Goal: Contribute content: Contribute content

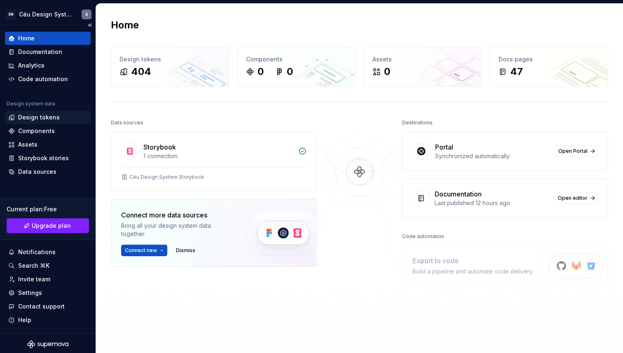
click at [40, 118] on div "Design tokens" at bounding box center [39, 117] width 42 height 8
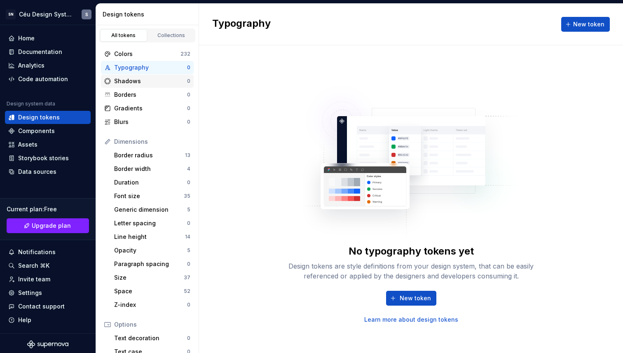
click at [143, 79] on div "Shadows" at bounding box center [150, 81] width 73 height 8
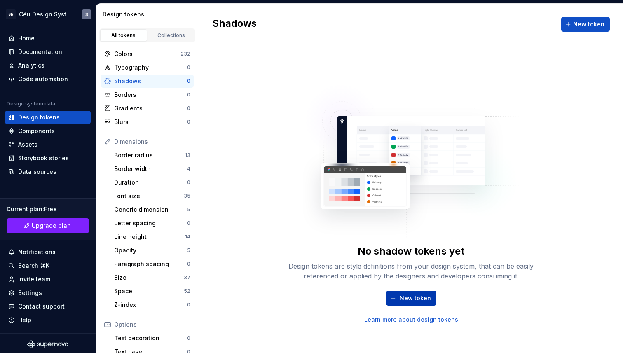
click at [403, 297] on span "New token" at bounding box center [415, 298] width 31 height 8
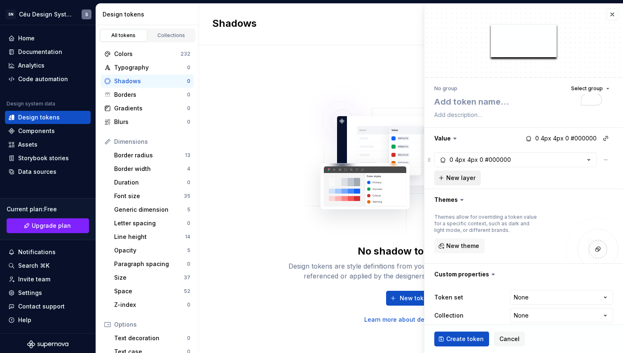
click at [463, 172] on button "New layer" at bounding box center [457, 178] width 47 height 15
click at [455, 179] on span "New layer" at bounding box center [460, 178] width 29 height 8
type textarea "*"
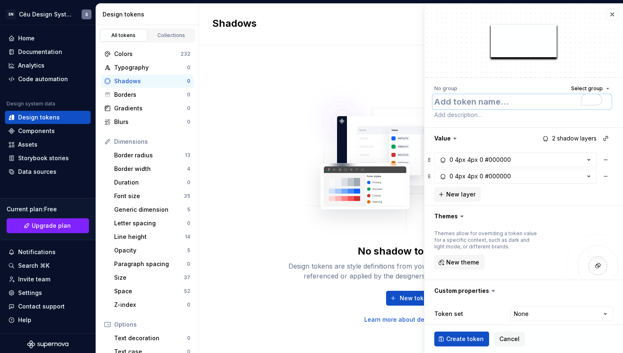
click at [456, 99] on textarea "To enrich screen reader interactions, please activate Accessibility in Grammarl…" at bounding box center [522, 101] width 179 height 15
type textarea "s"
type textarea "*"
type textarea "sh"
type textarea "*"
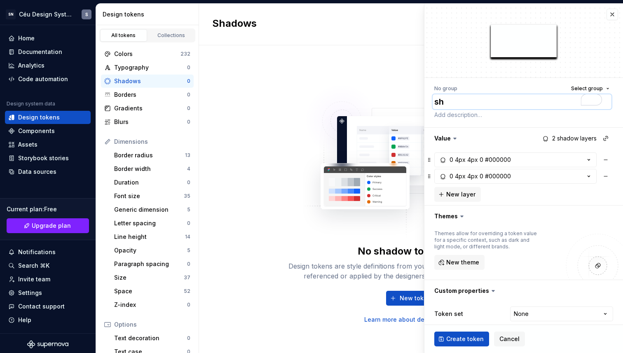
type textarea "shw"
type textarea "*"
type textarea "shwa"
type textarea "*"
type textarea "shw"
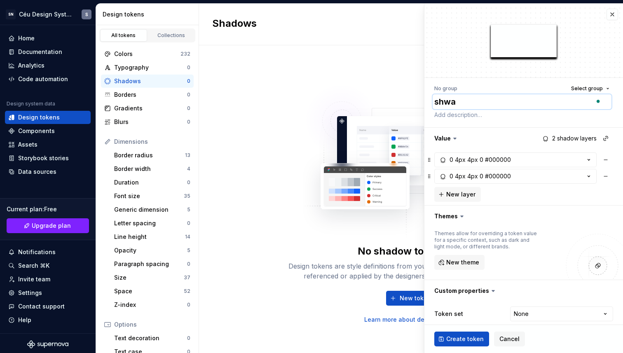
type textarea "*"
type textarea "sh"
type textarea "*"
type textarea "sha"
type textarea "*"
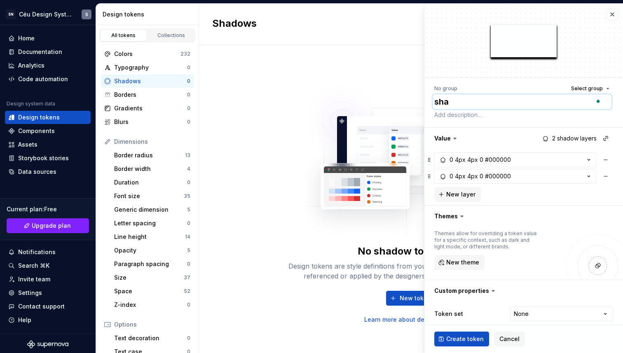
type textarea "shad"
type textarea "*"
type textarea "shado"
type textarea "*"
type textarea "shadow"
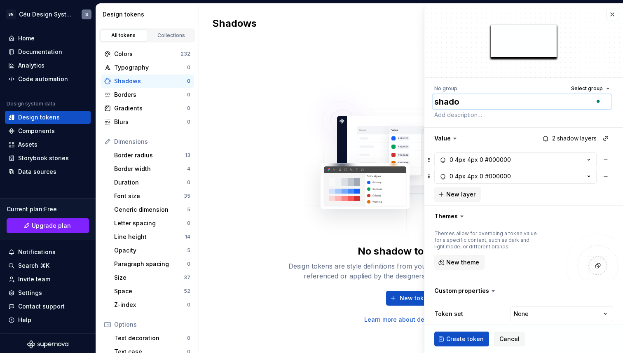
type textarea "*"
type textarea "shadow."
type textarea "*"
type textarea "shadow"
type textarea "*"
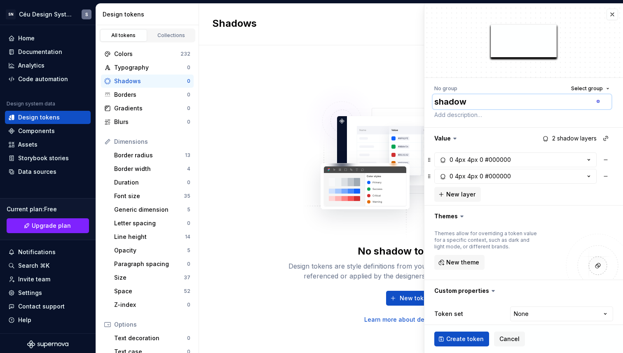
type textarea "shadow-"
type textarea "*"
type textarea "shadow-m"
type textarea "*"
type textarea "shadow-md"
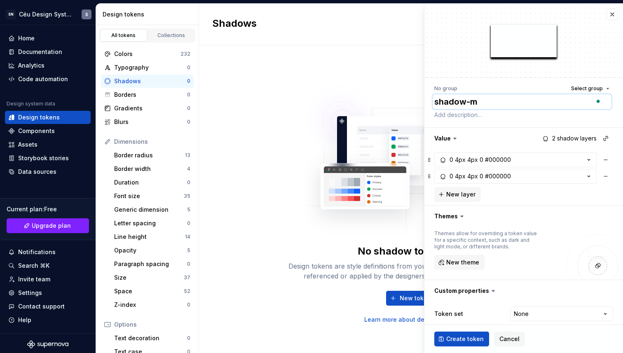
type textarea "*"
type textarea "shadow-m"
type textarea "*"
type textarea "shadow-"
type textarea "*"
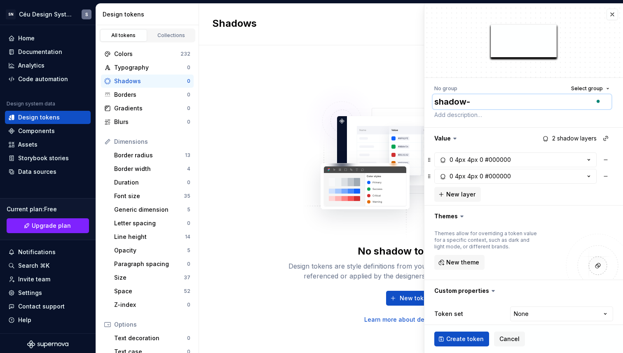
type textarea "shadow-l"
type textarea "*"
type textarea "shadow-lg"
type textarea "*"
type textarea "shadow-lg"
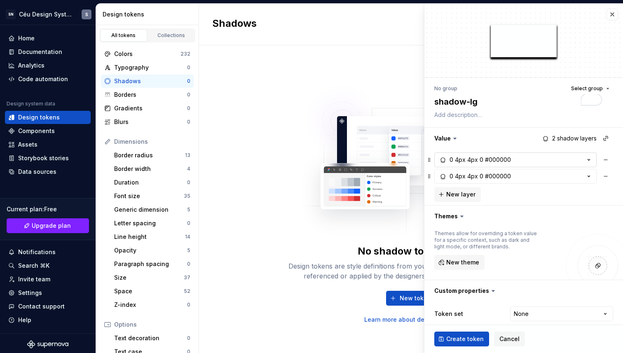
click at [481, 166] on button "0 4px 4px 0 #000000" at bounding box center [515, 159] width 162 height 15
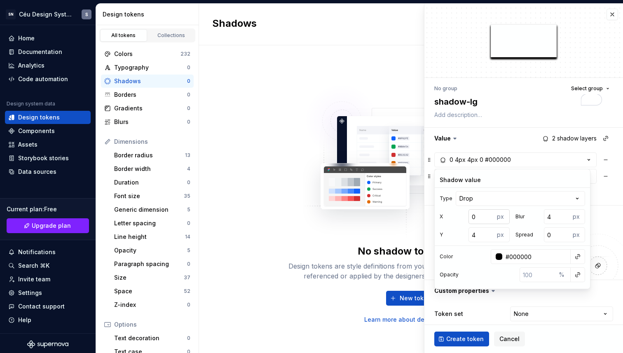
click at [480, 216] on input "0" at bounding box center [482, 216] width 26 height 15
click at [474, 236] on input "4" at bounding box center [482, 234] width 26 height 15
click at [474, 198] on html "SN Céu Design System S Home Documentation Analytics Code automation Design syst…" at bounding box center [311, 176] width 623 height 353
click at [478, 235] on input "4" at bounding box center [482, 234] width 26 height 15
click at [475, 236] on input "4" at bounding box center [482, 234] width 26 height 15
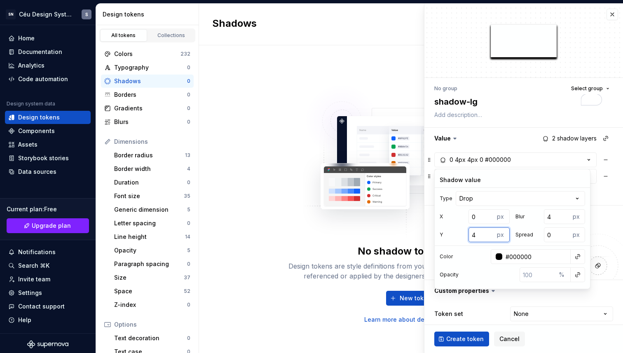
click at [475, 236] on input "4" at bounding box center [482, 234] width 26 height 15
drag, startPoint x: 477, startPoint y: 235, endPoint x: 459, endPoint y: 233, distance: 18.2
click at [459, 233] on div "Y 4 px" at bounding box center [475, 234] width 70 height 15
type textarea "*"
type input "1"
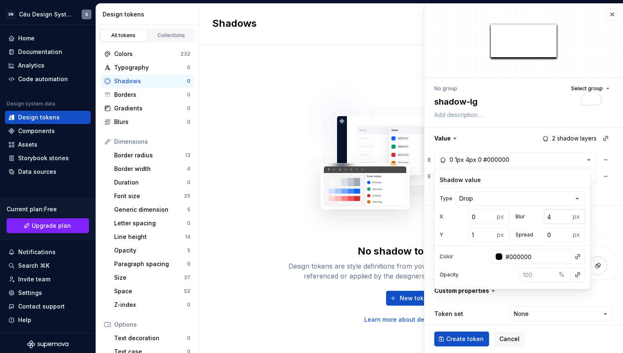
click at [551, 218] on input "4" at bounding box center [557, 216] width 26 height 15
drag, startPoint x: 551, startPoint y: 218, endPoint x: 544, endPoint y: 219, distance: 7.0
click at [544, 219] on input "4" at bounding box center [557, 216] width 26 height 15
type textarea "*"
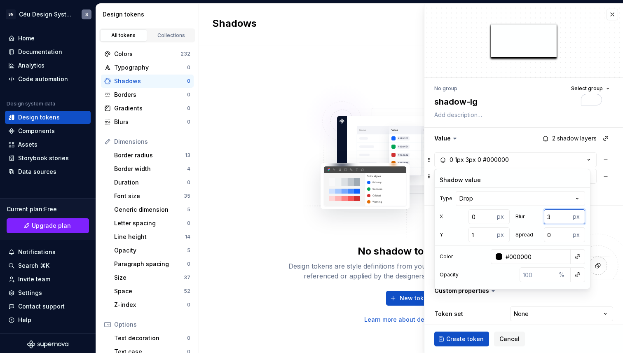
type input "3"
click at [516, 257] on input "#000000" at bounding box center [536, 256] width 68 height 15
paste input "263582"
type input "263582"
type textarea "*"
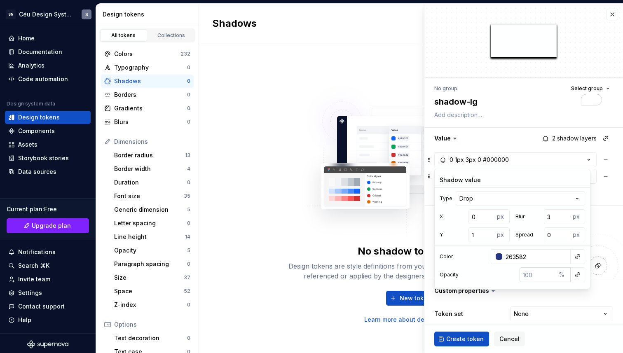
type input "#263582"
click at [538, 270] on input "number" at bounding box center [538, 274] width 36 height 15
type textarea "*"
type input "1"
type textarea "*"
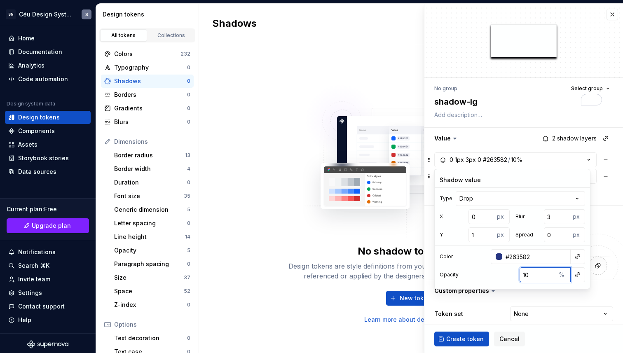
type input "10"
click at [480, 315] on div "Token set None **** **** ******** *********" at bounding box center [523, 314] width 179 height 15
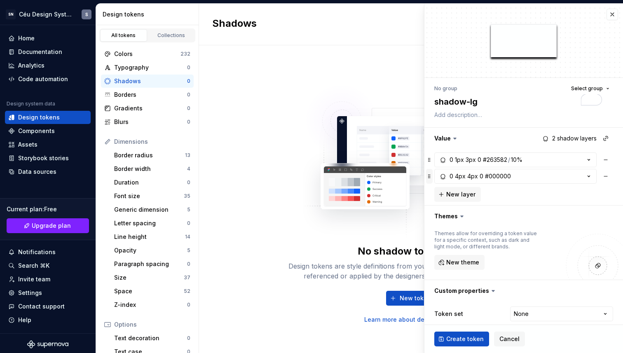
click at [428, 176] on button "button" at bounding box center [429, 176] width 7 height 15
click at [478, 175] on div "0 4px 4px 0 #000000" at bounding box center [480, 176] width 61 height 8
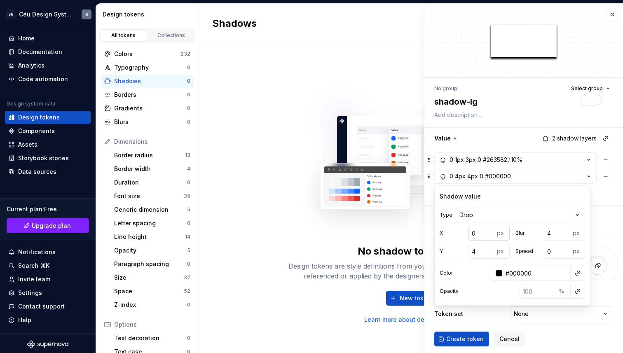
click at [477, 227] on input "0" at bounding box center [482, 233] width 26 height 15
click at [480, 251] on input "4" at bounding box center [482, 251] width 26 height 15
type textarea "*"
type input "6"
type textarea "*"
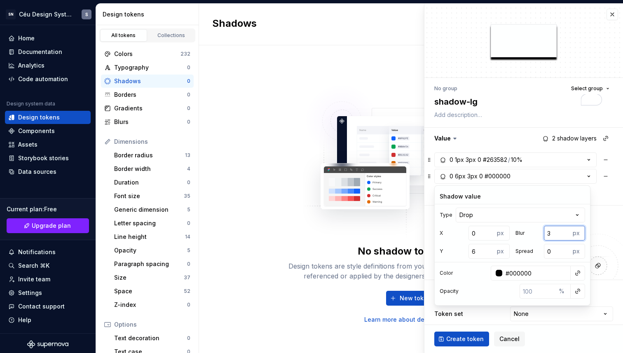
type input "3"
click at [563, 234] on input "3" at bounding box center [557, 233] width 26 height 15
click at [557, 233] on input "3" at bounding box center [557, 233] width 26 height 15
type textarea "*"
type input "31"
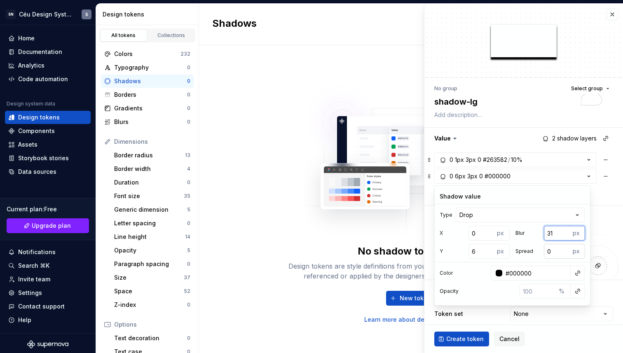
type textarea "*"
type input "312"
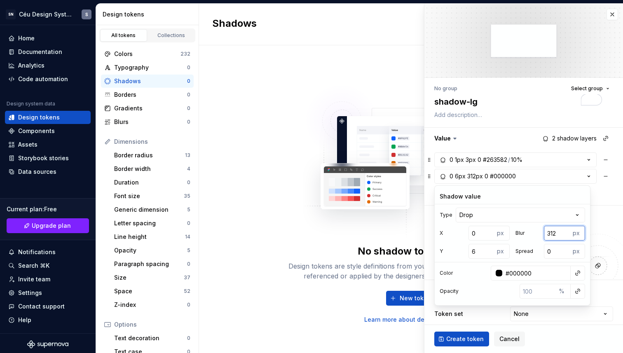
click at [551, 229] on input "312" at bounding box center [557, 233] width 26 height 15
type textarea "*"
type input "1"
type textarea "*"
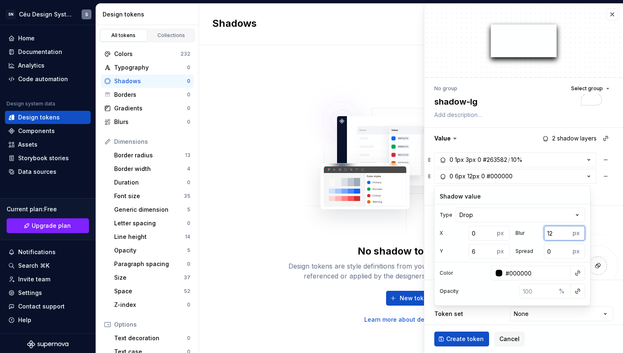
type input "12"
click at [530, 273] on input "#000000" at bounding box center [536, 273] width 68 height 15
paste input "263582"
type input "263582"
type textarea "*"
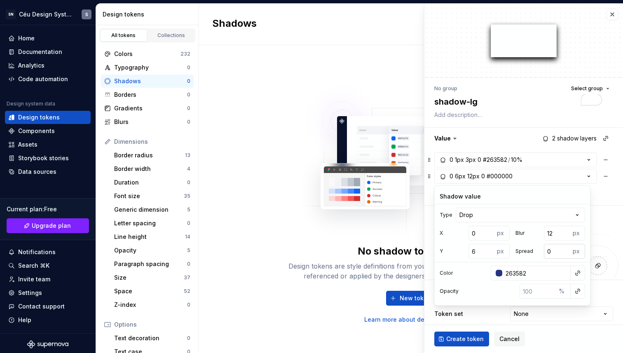
type input "#263582"
click at [550, 253] on input "0" at bounding box center [557, 251] width 26 height 15
click at [543, 293] on input "number" at bounding box center [538, 291] width 36 height 15
type textarea "*"
type input "8"
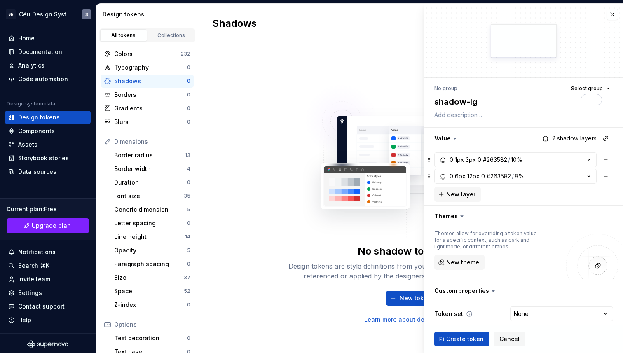
click at [471, 314] on div "Token set None **** **** ******** *********" at bounding box center [523, 314] width 179 height 15
type textarea "*"
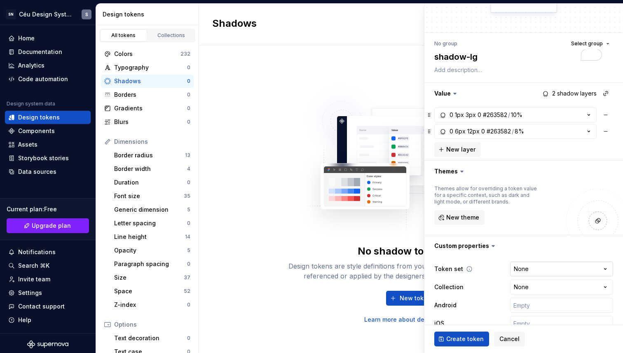
click at [530, 270] on html "SN Céu Design System S Home Documentation Analytics Code automation Design syst…" at bounding box center [311, 176] width 623 height 353
select select "**********"
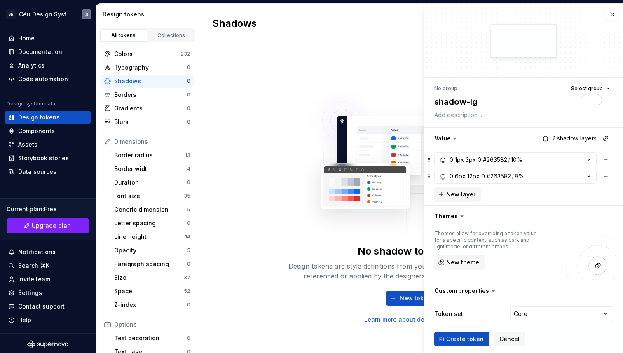
scroll to position [80, 0]
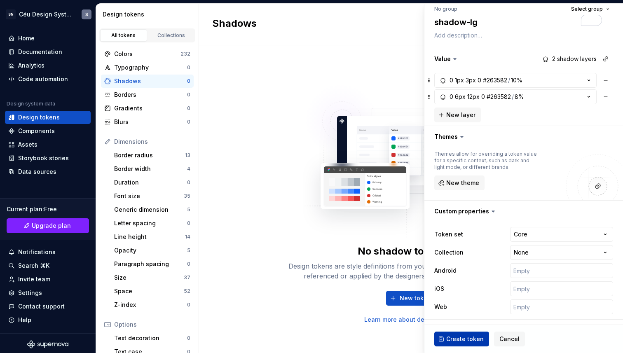
click at [461, 341] on span "Create token" at bounding box center [465, 339] width 38 height 8
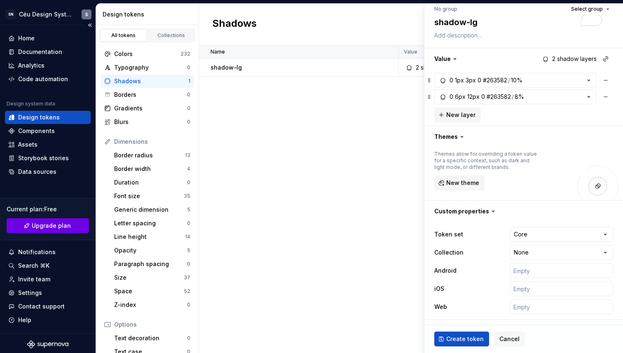
type textarea "*"
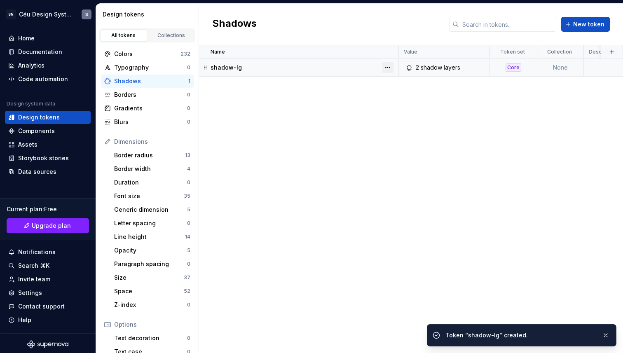
click at [386, 66] on button "button" at bounding box center [388, 68] width 12 height 12
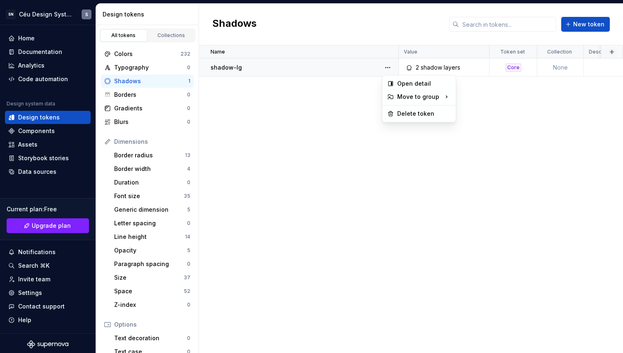
click at [433, 180] on html "SN Céu Design System S Home Documentation Analytics Code automation Design syst…" at bounding box center [311, 176] width 623 height 353
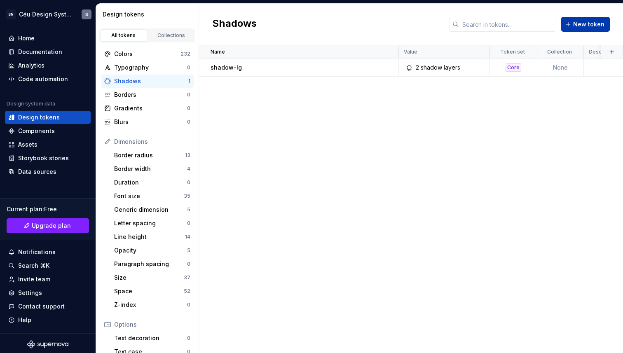
click at [581, 26] on span "New token" at bounding box center [588, 24] width 31 height 8
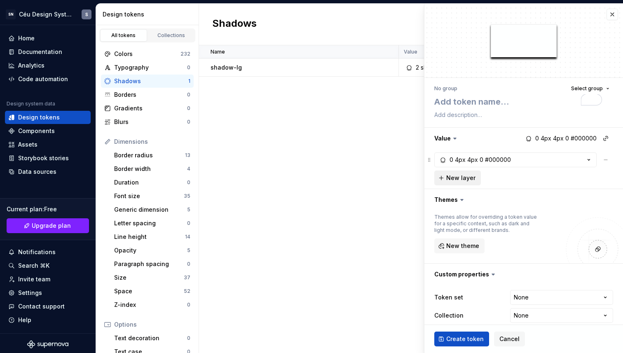
click at [451, 176] on span "New layer" at bounding box center [460, 178] width 29 height 8
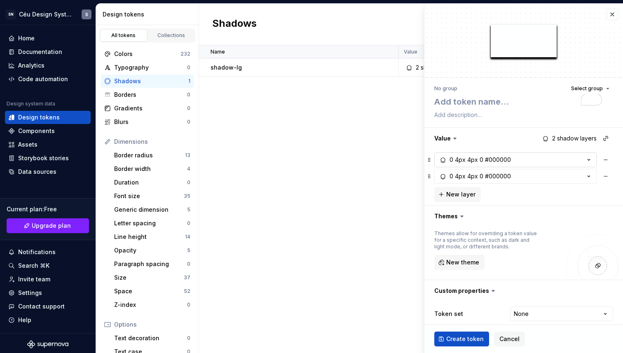
click at [448, 158] on div "0 4px 4px 0 #000000" at bounding box center [474, 160] width 73 height 8
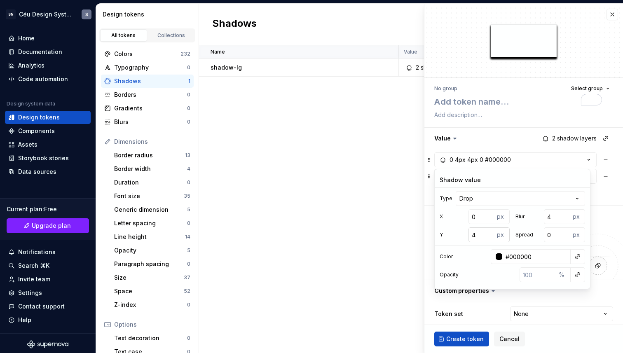
click at [479, 238] on input "4" at bounding box center [482, 234] width 26 height 15
type textarea "*"
type input "1"
click at [552, 218] on input "4" at bounding box center [557, 216] width 26 height 15
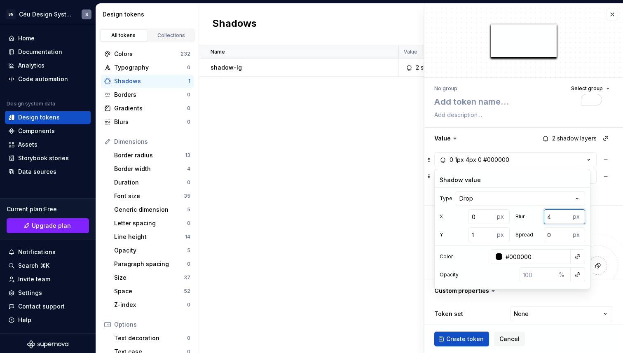
click at [552, 218] on input "4" at bounding box center [557, 216] width 26 height 15
type textarea "*"
type input "2"
click at [519, 255] on input "#000000" at bounding box center [536, 256] width 68 height 15
paste input "263582"
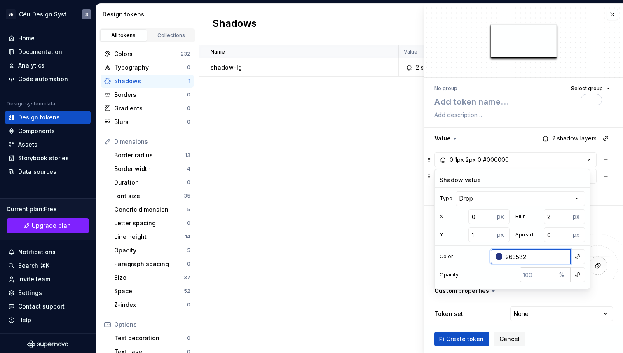
type input "263582"
type textarea "*"
type input "#263582"
click at [536, 279] on input "number" at bounding box center [538, 274] width 36 height 15
type textarea "*"
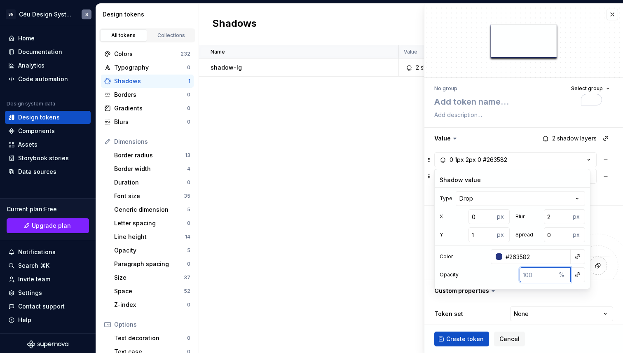
type input "1"
type textarea "*"
type input "10"
click at [492, 309] on div "Token set None **** **** ******** *********" at bounding box center [523, 314] width 179 height 15
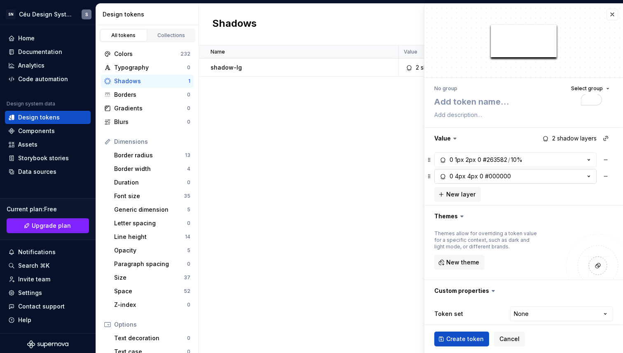
click at [461, 178] on div "4px" at bounding box center [460, 176] width 11 height 8
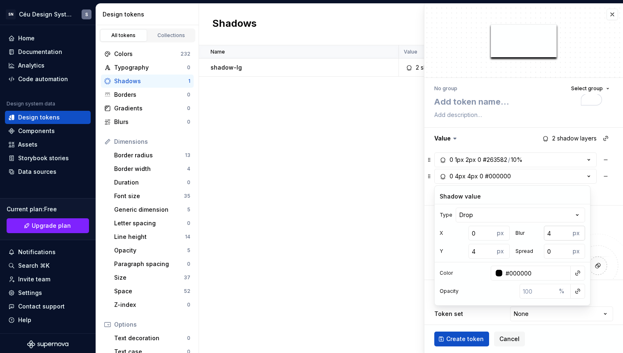
click at [549, 234] on input "4" at bounding box center [557, 233] width 26 height 15
click at [479, 251] on input "4" at bounding box center [482, 251] width 26 height 15
type textarea "*"
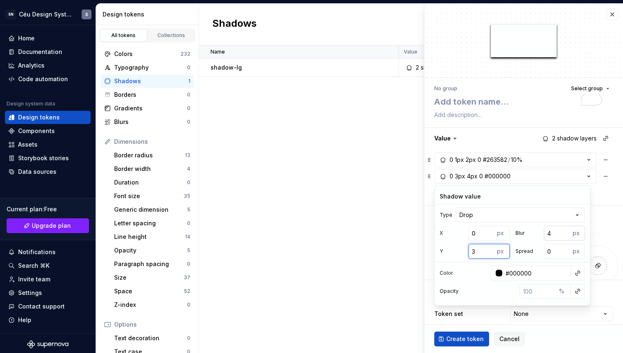
type input "3"
click at [550, 234] on input "4" at bounding box center [557, 233] width 26 height 15
type textarea "*"
type input "8"
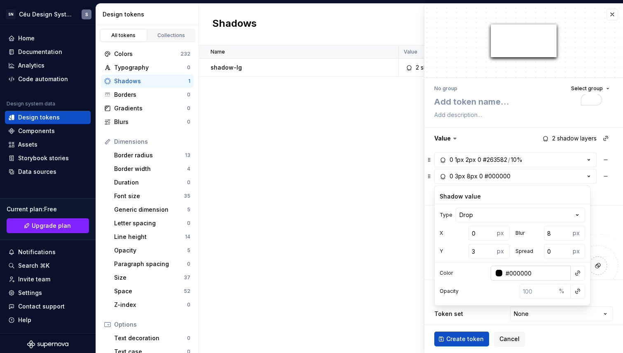
click at [516, 275] on input "#000000" at bounding box center [536, 273] width 68 height 15
paste input "263582"
paste input "text"
type input "263582"
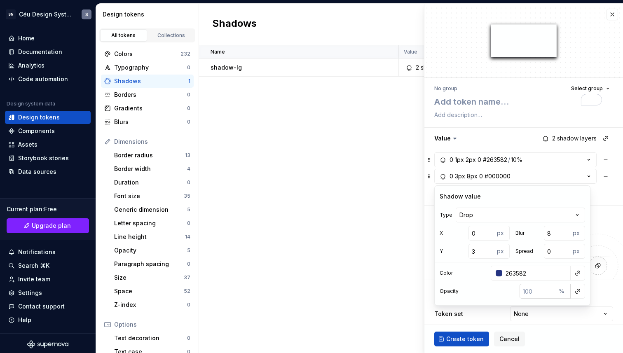
type textarea "*"
type input "#263582"
click at [539, 290] on input "number" at bounding box center [538, 291] width 36 height 15
type textarea "*"
type input "8"
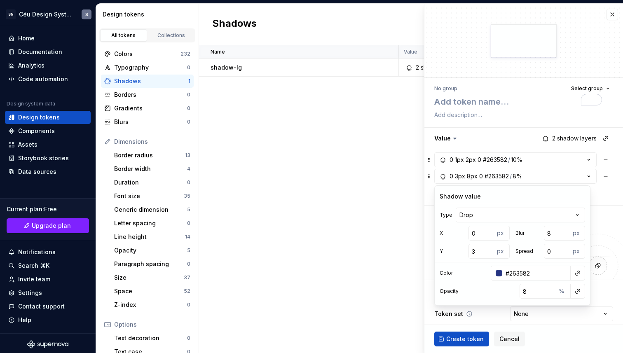
click at [489, 319] on div "Token set None **** **** ******** *********" at bounding box center [523, 314] width 179 height 15
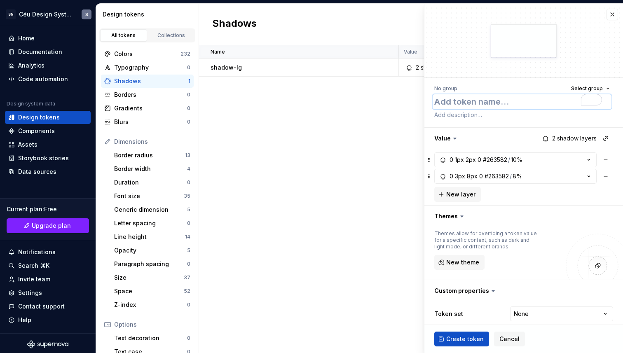
click at [474, 102] on textarea "To enrich screen reader interactions, please activate Accessibility in Grammarl…" at bounding box center [522, 101] width 179 height 15
click at [523, 312] on html "SN Céu Design System S Home Documentation Analytics Code automation Design syst…" at bounding box center [311, 176] width 623 height 353
select select "**********"
click at [472, 104] on textarea "To enrich screen reader interactions, please activate Accessibility in Grammarl…" at bounding box center [522, 101] width 179 height 15
type textarea "*"
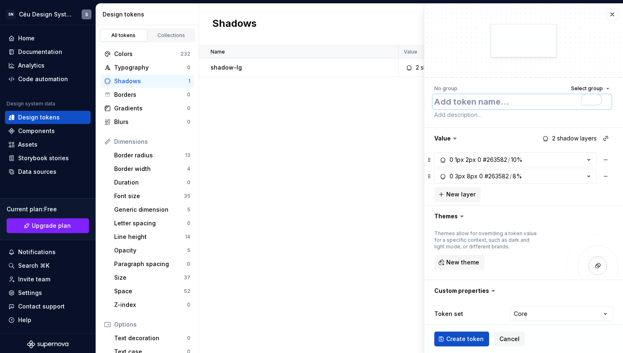
type textarea "s"
type textarea "*"
type textarea "sh"
type textarea "*"
type textarea "sha"
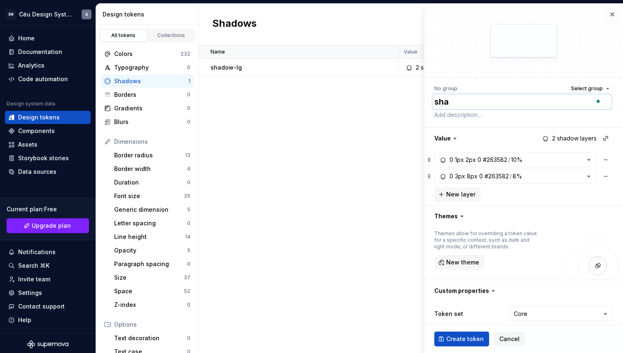
type textarea "*"
type textarea "shad"
type textarea "*"
type textarea "shadow"
type textarea "*"
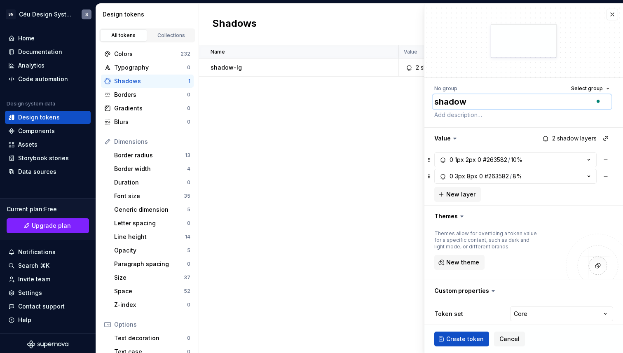
type textarea "shadow-"
type textarea "*"
type textarea "shadow-md"
type textarea "*"
type textarea "shadow-md"
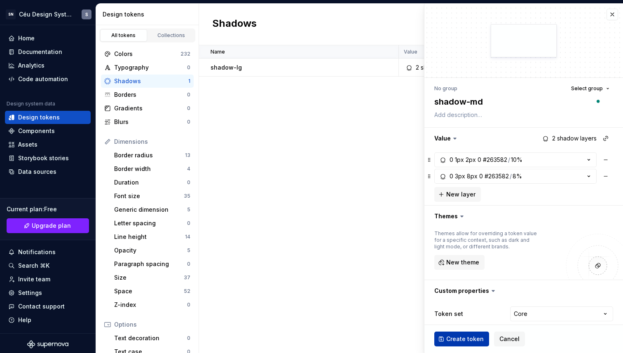
click at [458, 338] on span "Create token" at bounding box center [465, 339] width 38 height 8
type textarea "*"
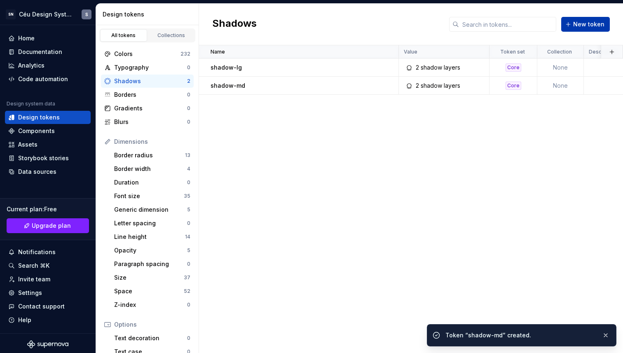
click at [574, 24] on button "New token" at bounding box center [585, 24] width 49 height 15
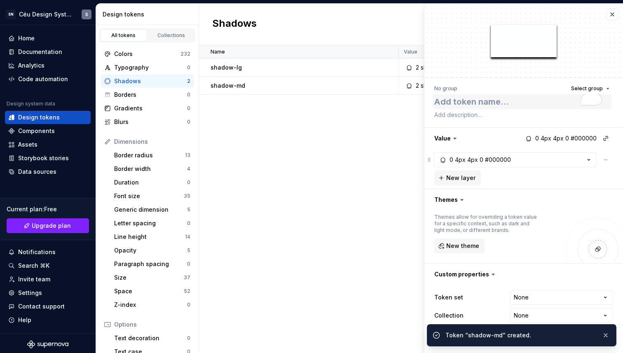
type textarea "*"
type textarea "s"
type textarea "*"
type textarea "sh"
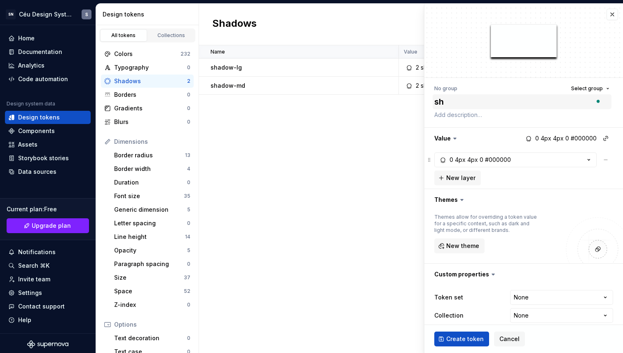
type textarea "*"
type textarea "sha"
type textarea "*"
type textarea "shad"
type textarea "*"
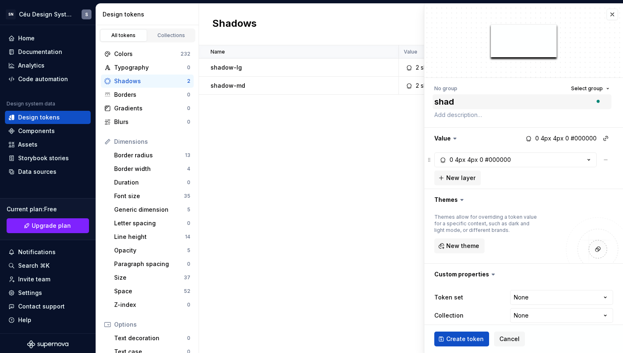
type textarea "shado"
type textarea "*"
type textarea "shadow"
type textarea "*"
type textarea "shado"
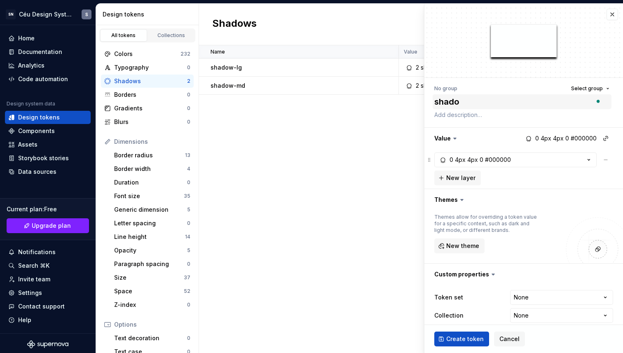
type textarea "*"
type textarea "shad"
type textarea "*"
type textarea "shadw"
type textarea "*"
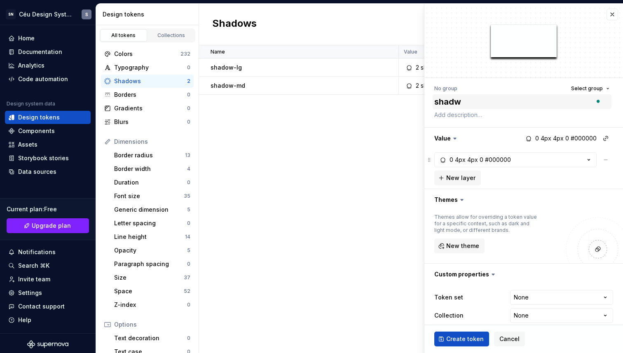
type textarea "shad"
type textarea "*"
type textarea "shado"
type textarea "*"
type textarea "shadow"
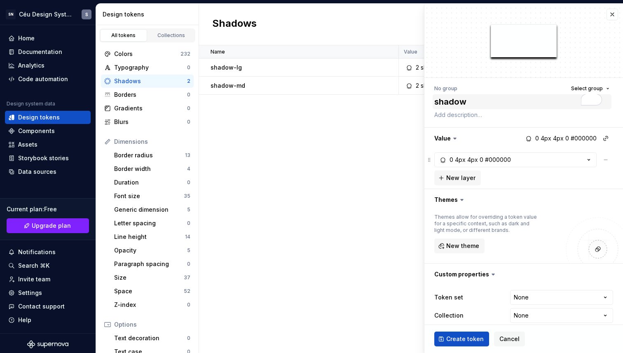
type textarea "*"
type textarea "shadow-"
type textarea "*"
type textarea "shadow-s"
type textarea "*"
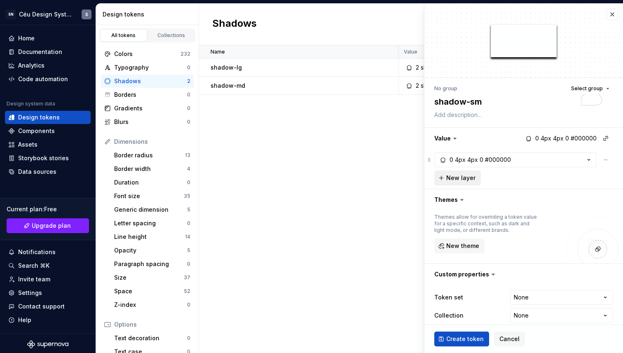
type textarea "shadow-sm"
click at [471, 180] on span "New layer" at bounding box center [460, 178] width 29 height 8
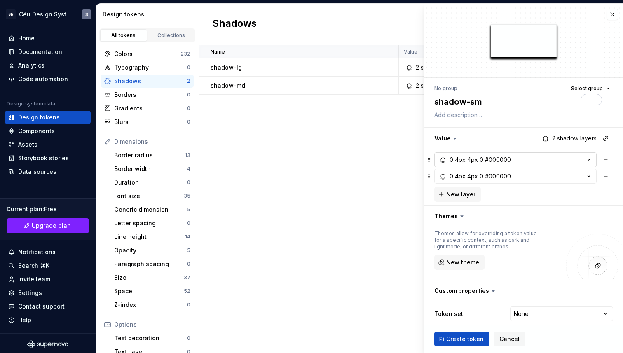
click at [448, 157] on div "0 4px 4px 0 #000000" at bounding box center [474, 160] width 73 height 8
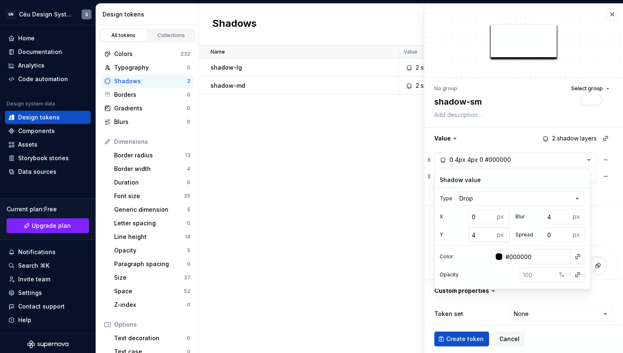
click at [469, 240] on input "4" at bounding box center [482, 234] width 26 height 15
paste input "1"
type textarea "*"
type input "1"
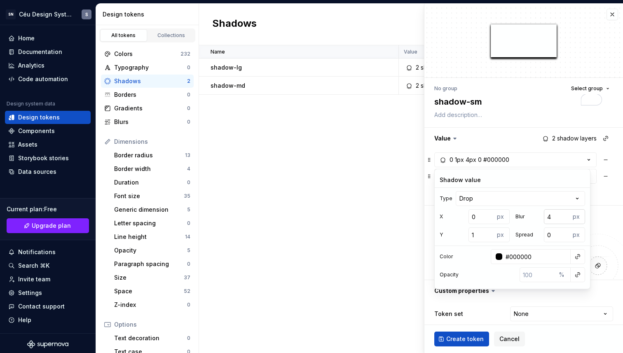
click at [551, 216] on input "4" at bounding box center [557, 216] width 26 height 15
type textarea "*"
type input "2"
click at [526, 254] on input "#000000" at bounding box center [536, 256] width 68 height 15
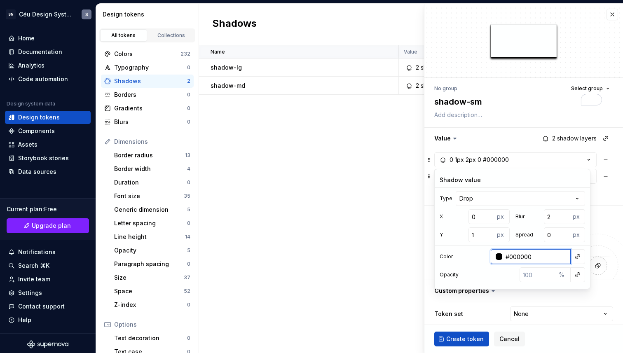
click at [526, 254] on input "#000000" at bounding box center [536, 256] width 68 height 15
paste input "1"
type input "#000000"
type textarea "*"
click at [521, 257] on input "#000000" at bounding box center [536, 256] width 68 height 15
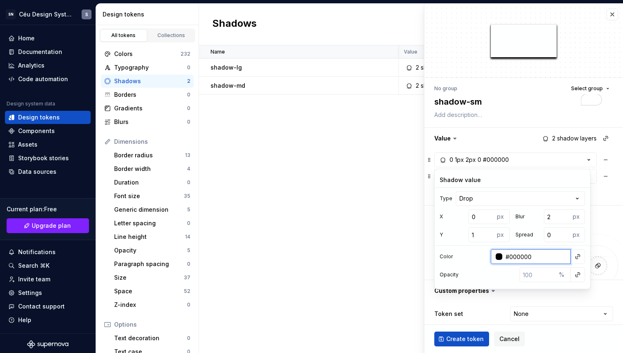
click at [521, 257] on input "#000000" at bounding box center [536, 256] width 68 height 15
paste input "263582"
type input "263582"
type textarea "*"
type input "#263582"
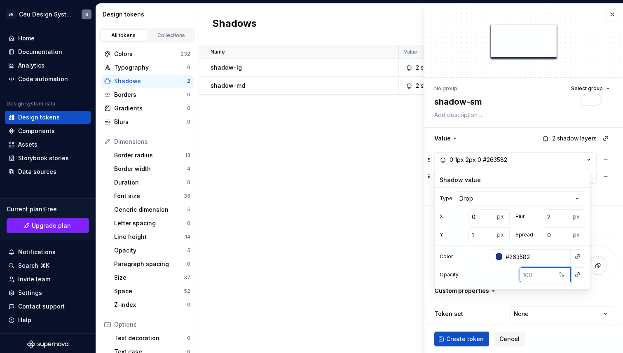
click at [540, 274] on input "number" at bounding box center [538, 274] width 36 height 15
type textarea "*"
type input "1"
type textarea "*"
type input "10"
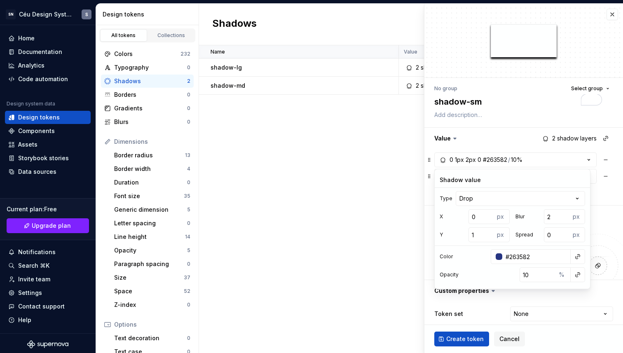
click at [429, 272] on div "Themes allow for overriding a token value for a specific context, such as dark …" at bounding box center [523, 253] width 199 height 53
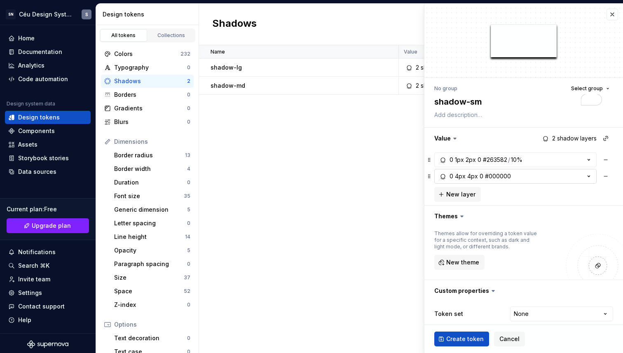
click at [514, 176] on button "0 4px 4px 0 #000000" at bounding box center [515, 176] width 162 height 15
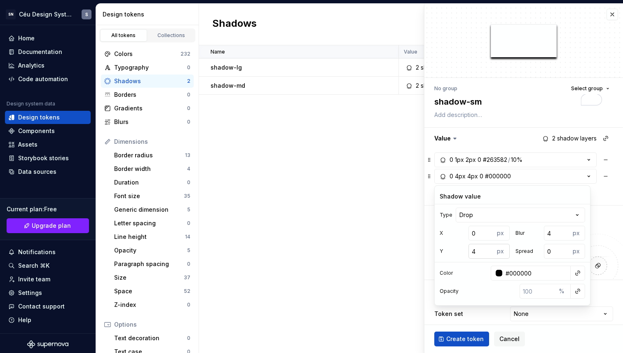
click at [476, 252] on input "4" at bounding box center [482, 251] width 26 height 15
type textarea "*"
type input "1"
click at [523, 274] on input "#000000" at bounding box center [536, 273] width 68 height 15
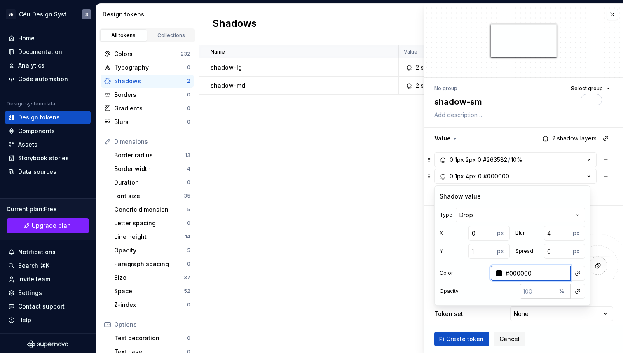
paste input "263582"
type input "263582"
type textarea "*"
type input "#263582"
click at [535, 293] on input "number" at bounding box center [538, 291] width 36 height 15
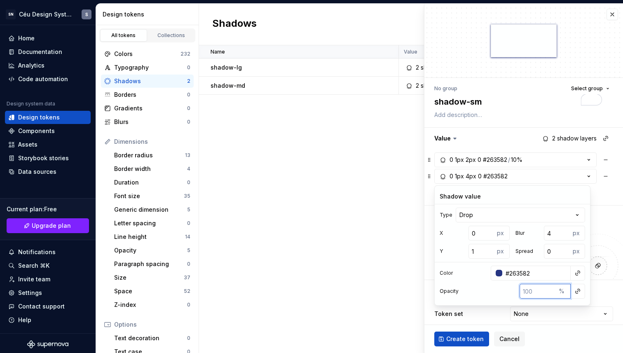
type textarea "*"
type input "8"
click at [472, 316] on div "Token set None **** **** ******** *********" at bounding box center [523, 314] width 179 height 15
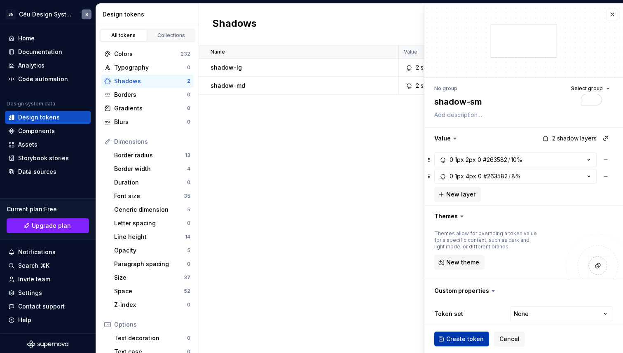
click at [458, 343] on button "Create token" at bounding box center [461, 339] width 55 height 15
click at [351, 206] on div "Name Value Token set Collection Description Android iOS Web Last updated shadow…" at bounding box center [411, 199] width 424 height 308
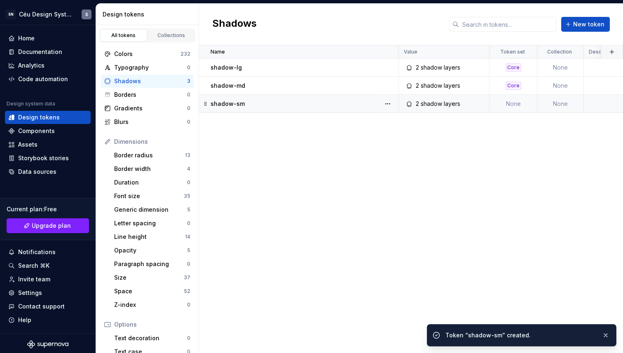
click at [463, 104] on div "2 shadow layers" at bounding box center [446, 104] width 84 height 8
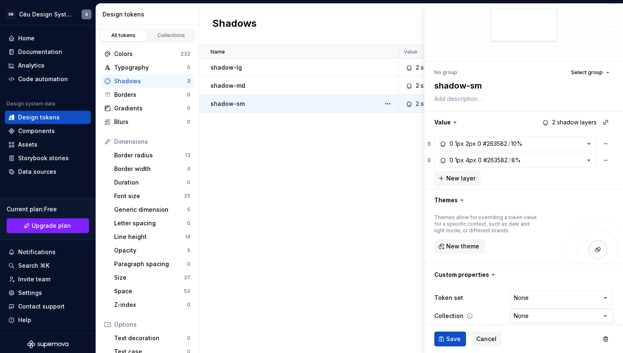
scroll to position [80, 0]
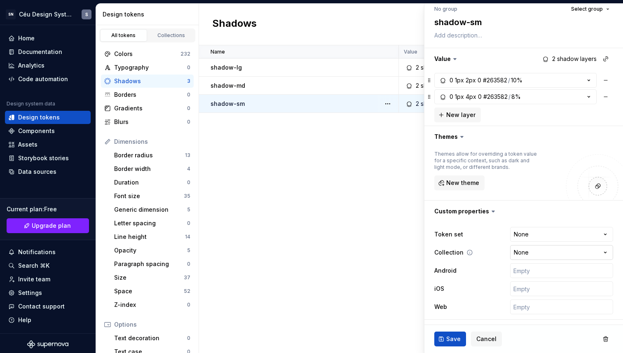
type textarea "*"
click at [525, 254] on html "SN Céu Design System S Home Documentation Analytics Code automation Design syst…" at bounding box center [311, 176] width 623 height 353
click at [526, 240] on html "SN Céu Design System S Home Documentation Analytics Code automation Design syst…" at bounding box center [311, 176] width 623 height 353
click at [525, 235] on html "SN Céu Design System S Home Documentation Analytics Code automation Design syst…" at bounding box center [311, 176] width 623 height 353
select select "**********"
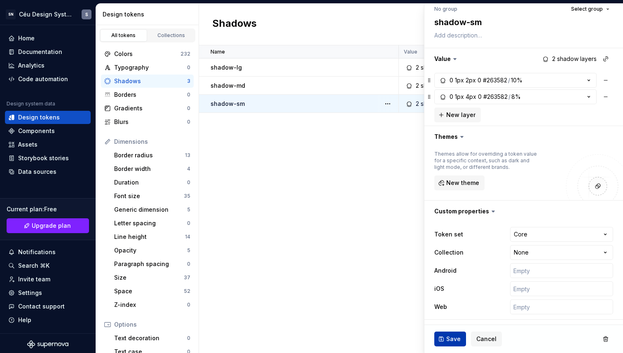
click at [450, 341] on span "Save" at bounding box center [453, 339] width 14 height 8
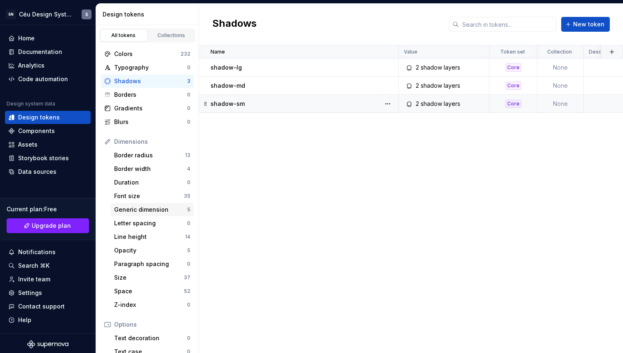
click at [162, 210] on div "Generic dimension" at bounding box center [150, 210] width 73 height 8
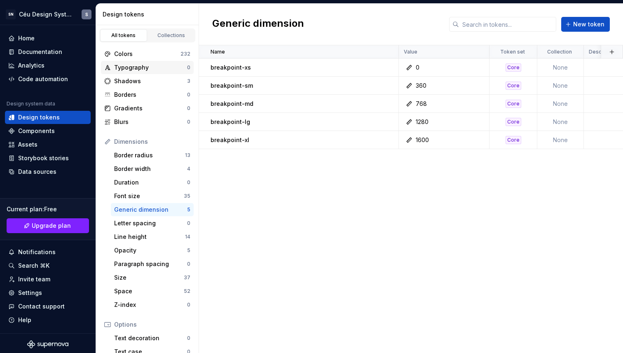
click at [123, 65] on div "Typography" at bounding box center [150, 67] width 73 height 8
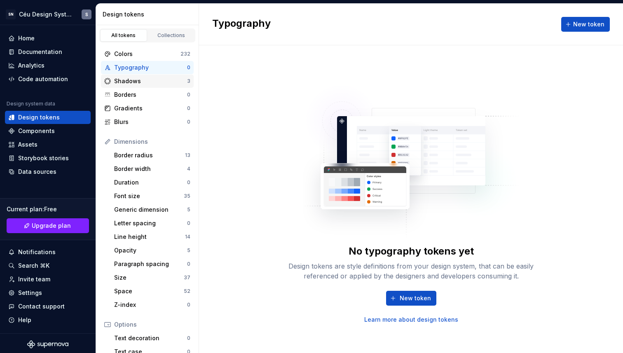
click at [141, 83] on div "Shadows" at bounding box center [150, 81] width 73 height 8
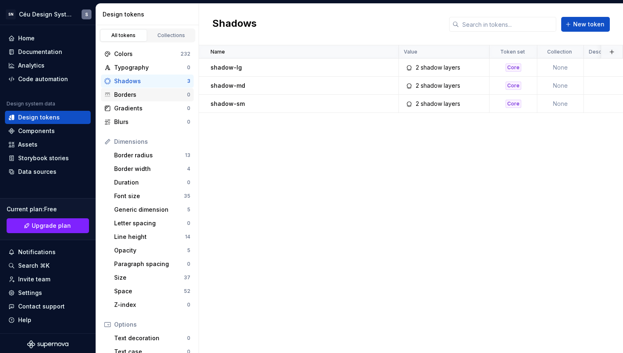
click at [135, 96] on div "Borders" at bounding box center [150, 95] width 73 height 8
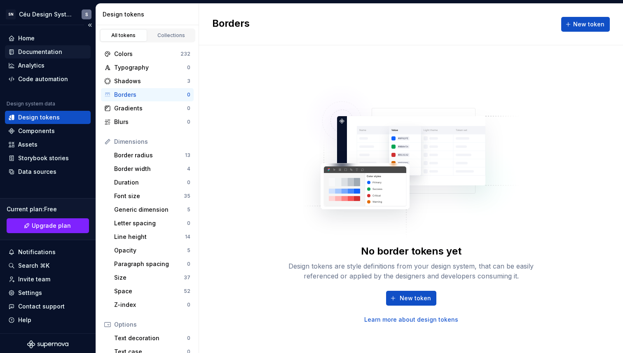
click at [56, 52] on div "Documentation" at bounding box center [40, 52] width 44 height 8
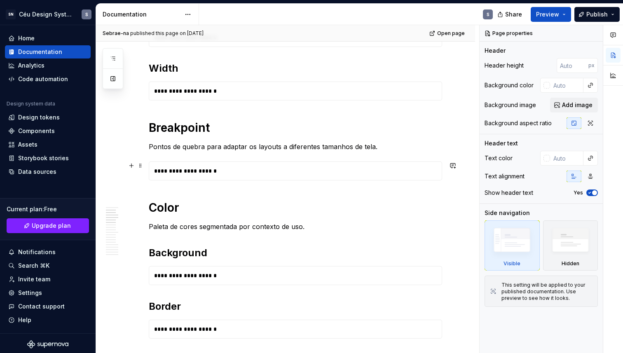
type textarea "*"
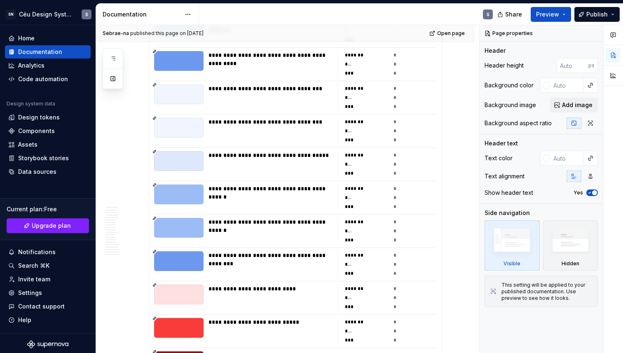
scroll to position [2559, 0]
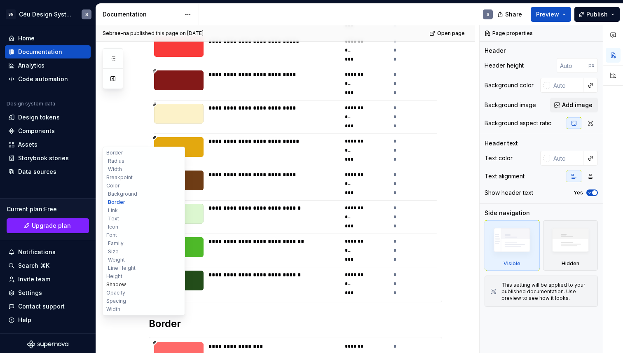
click at [124, 284] on button "Shadow" at bounding box center [144, 285] width 78 height 8
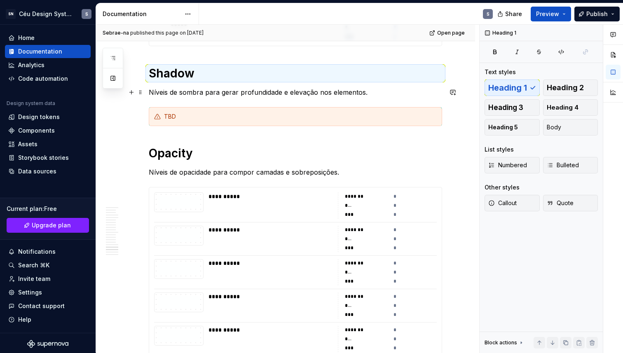
scroll to position [7043, 0]
click at [213, 117] on div "TBD" at bounding box center [300, 117] width 273 height 8
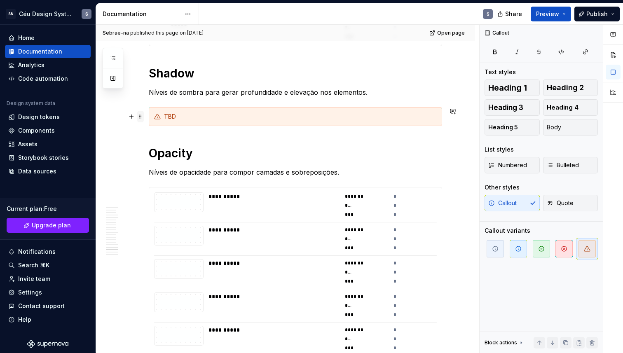
click at [141, 118] on span at bounding box center [140, 117] width 7 height 12
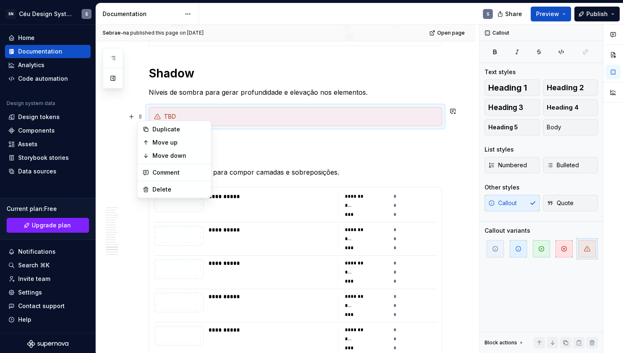
click at [308, 124] on div "TBD" at bounding box center [295, 116] width 293 height 19
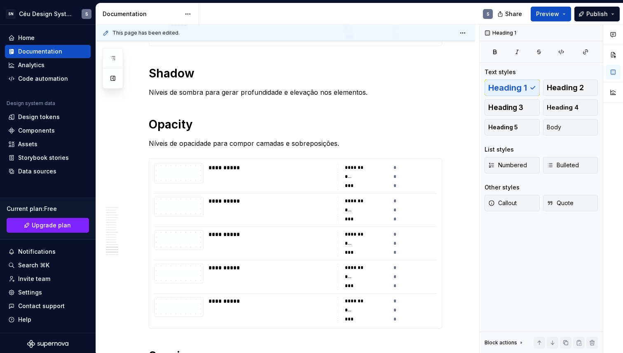
click at [372, 94] on p "Níveis de sombra para gerar profundidade e elevação nos elementos." at bounding box center [295, 92] width 293 height 10
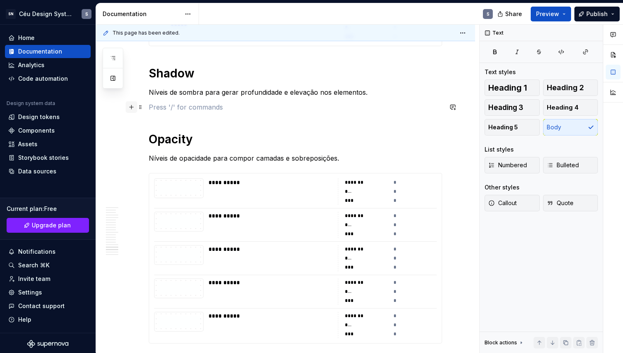
click at [134, 107] on button "button" at bounding box center [132, 107] width 12 height 12
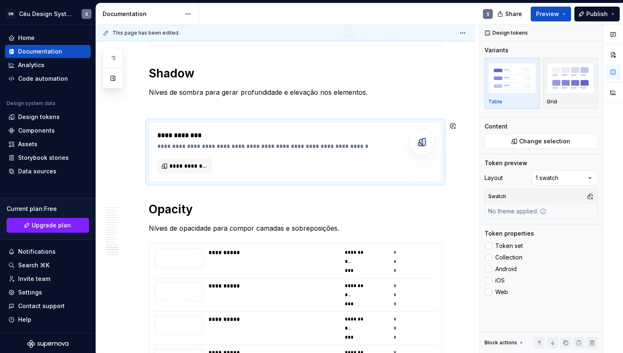
click at [185, 105] on p "To enrich screen reader interactions, please activate Accessibility in Grammarl…" at bounding box center [295, 107] width 293 height 10
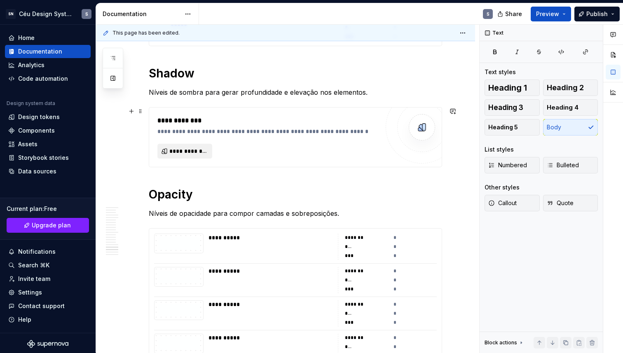
click at [180, 155] on span "**********" at bounding box center [188, 151] width 38 height 8
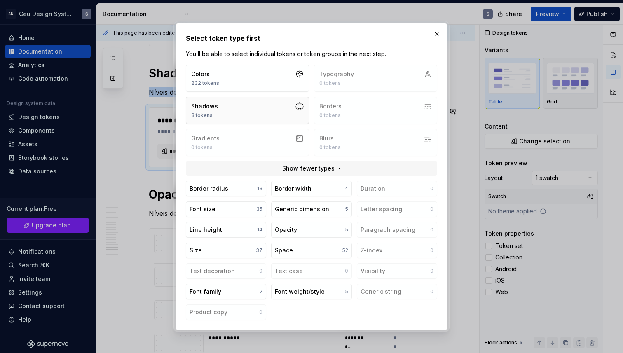
click at [218, 100] on button "Shadows 3 tokens" at bounding box center [247, 110] width 123 height 27
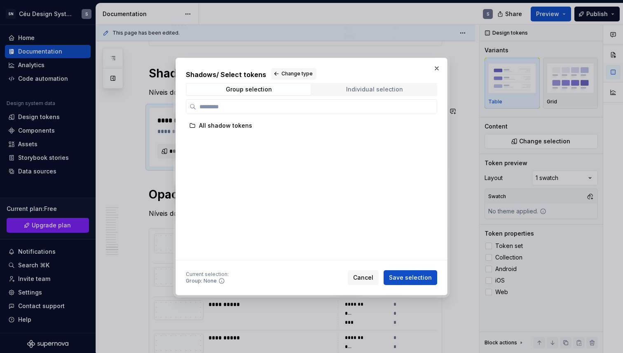
click at [385, 90] on div "Individual selection" at bounding box center [374, 89] width 57 height 7
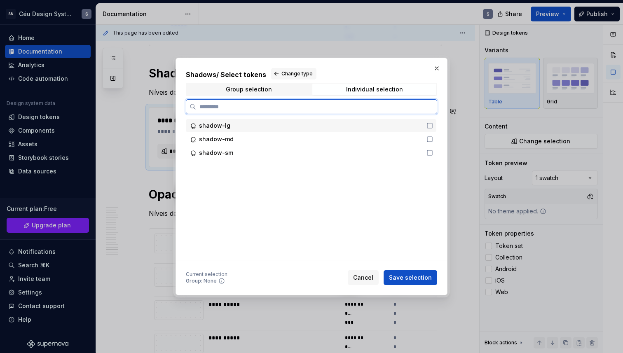
click at [255, 126] on div "shadow-lg" at bounding box center [310, 126] width 223 height 8
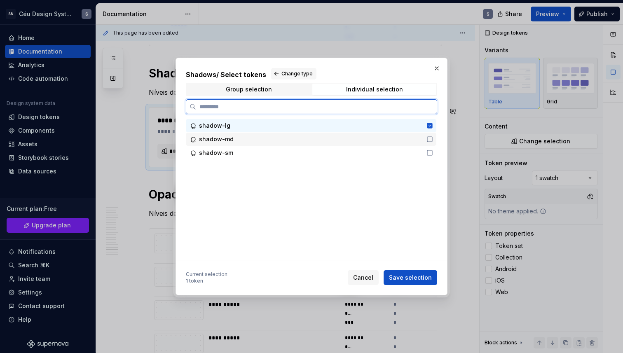
click at [250, 140] on div "shadow-md" at bounding box center [310, 139] width 223 height 8
click at [258, 151] on div "shadow-sm" at bounding box center [310, 153] width 223 height 8
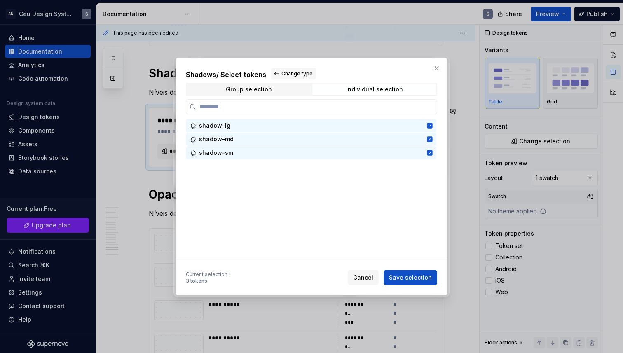
click at [406, 286] on div "Shadows / Select tokens Change type Group selection Individual selection shadow…" at bounding box center [312, 177] width 272 height 238
click at [407, 284] on button "Save selection" at bounding box center [411, 277] width 54 height 15
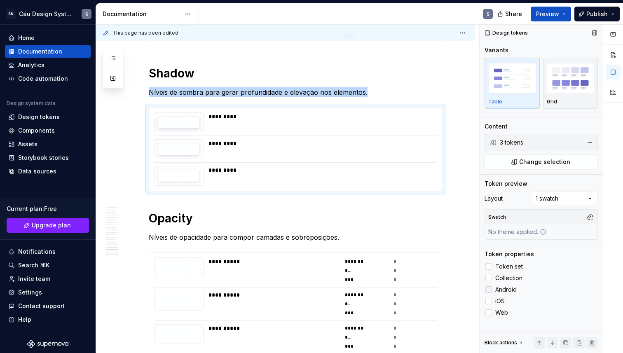
click at [497, 291] on span "Android" at bounding box center [505, 289] width 21 height 7
click at [492, 300] on label "iOS" at bounding box center [541, 301] width 113 height 10
click at [496, 314] on span "Web" at bounding box center [501, 312] width 13 height 7
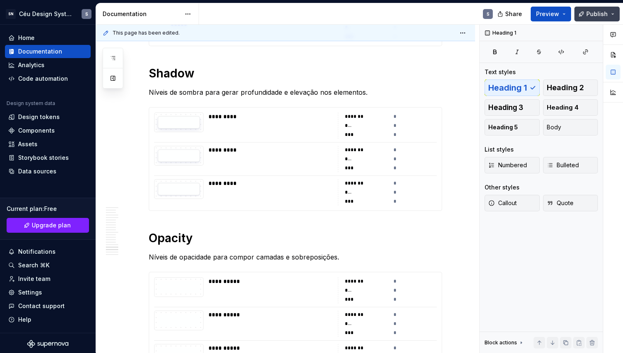
click at [603, 18] on button "Publish" at bounding box center [596, 14] width 45 height 15
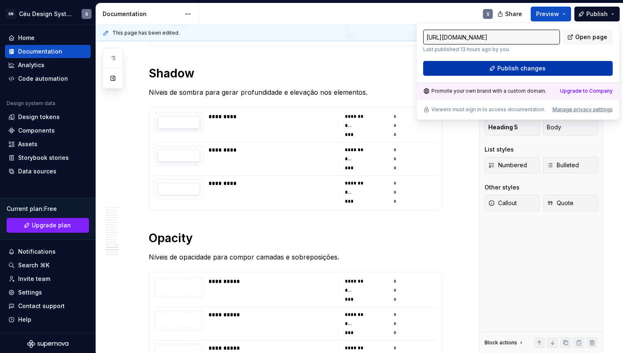
click at [566, 65] on button "Publish changes" at bounding box center [518, 68] width 190 height 15
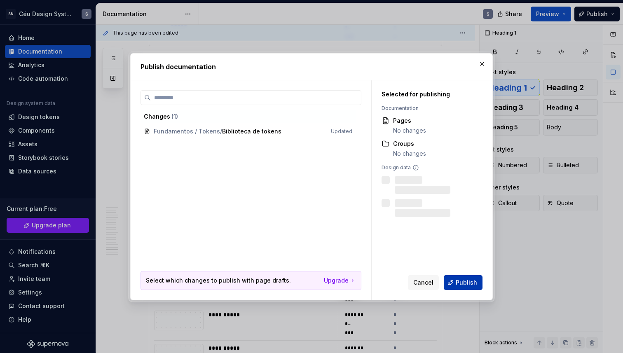
click at [471, 280] on span "Publish" at bounding box center [466, 283] width 21 height 8
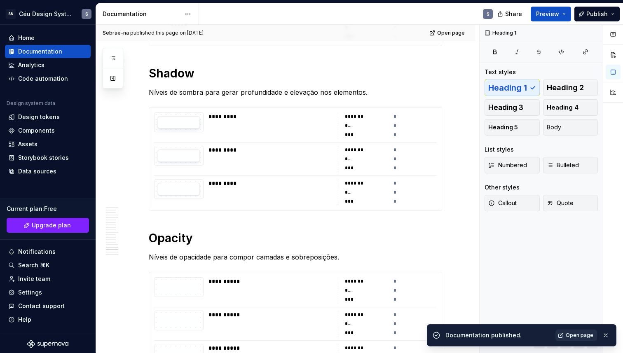
click at [570, 331] on link "Open page" at bounding box center [576, 336] width 42 height 12
type textarea "*"
